Goal: Navigation & Orientation: Find specific page/section

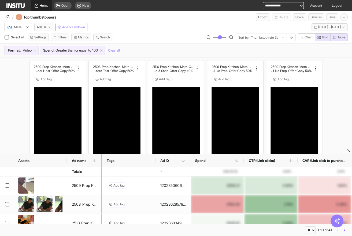
click at [40, 5] on span "Home" at bounding box center [44, 5] width 9 height 4
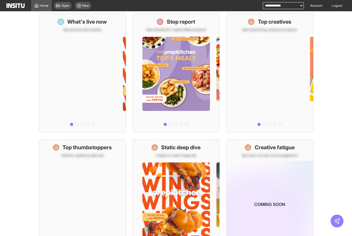
scroll to position [108, 0]
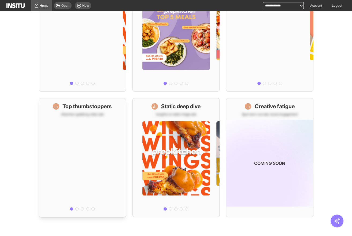
click at [86, 145] on div at bounding box center [82, 164] width 87 height 96
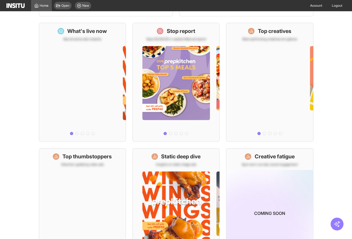
scroll to position [105, 0]
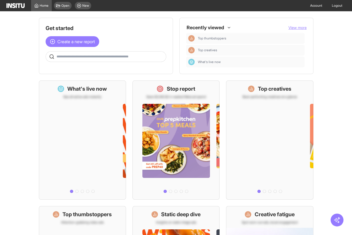
scroll to position [109, 0]
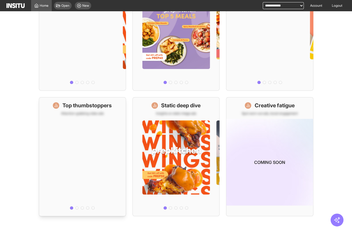
click at [79, 152] on div at bounding box center [82, 164] width 87 height 96
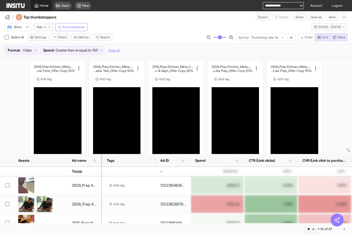
click at [40, 4] on span "Home" at bounding box center [44, 5] width 9 height 4
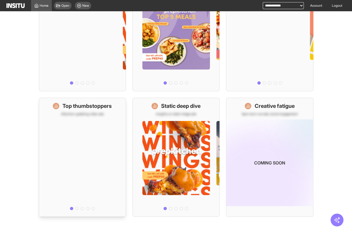
click at [83, 144] on div at bounding box center [82, 164] width 87 height 96
